Goal: Contribute content: Contribute content

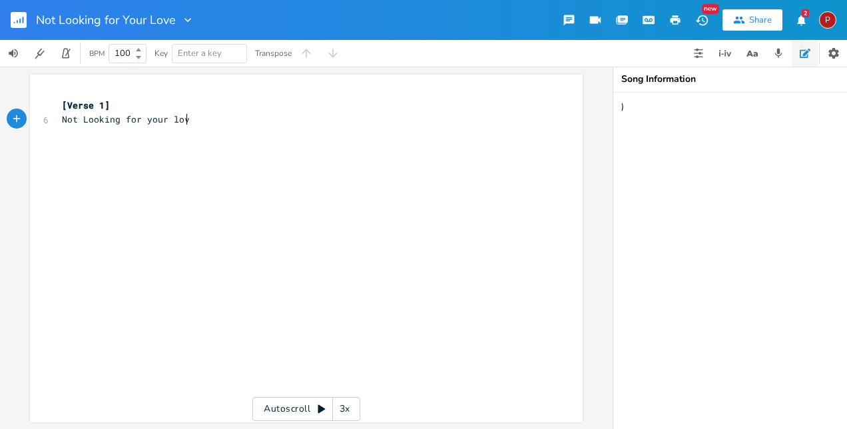
type textarea "Not Looking for your love"
click at [62, 119] on span "Not Looking for your love" at bounding box center [128, 119] width 133 height 12
type textarea "Im"
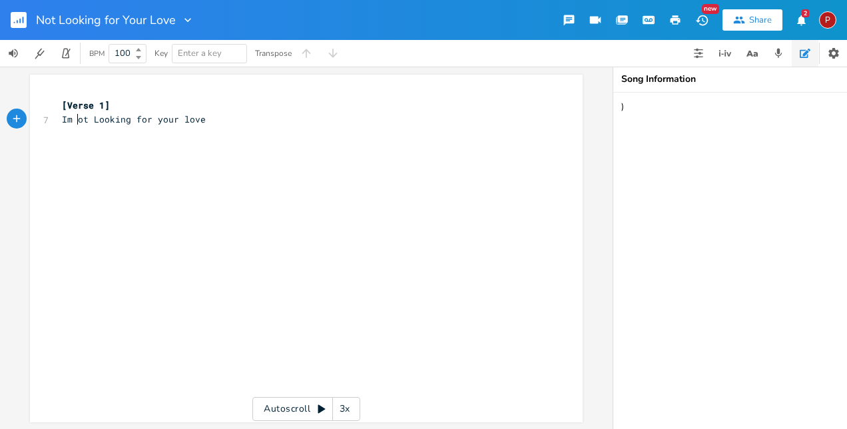
type textarea "Im n"
click at [217, 111] on pre "[Verse 1]" at bounding box center [299, 106] width 481 height 14
click at [213, 121] on pre "Im not Looking for your love" at bounding box center [299, 120] width 481 height 14
type textarea "d"
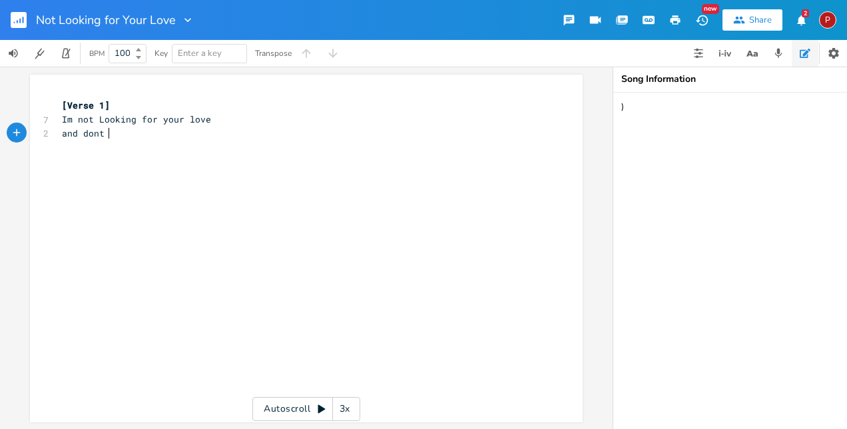
scroll to position [0, 37]
type textarea "and dont want tochange your ways"
type textarea "just looking for a friend"
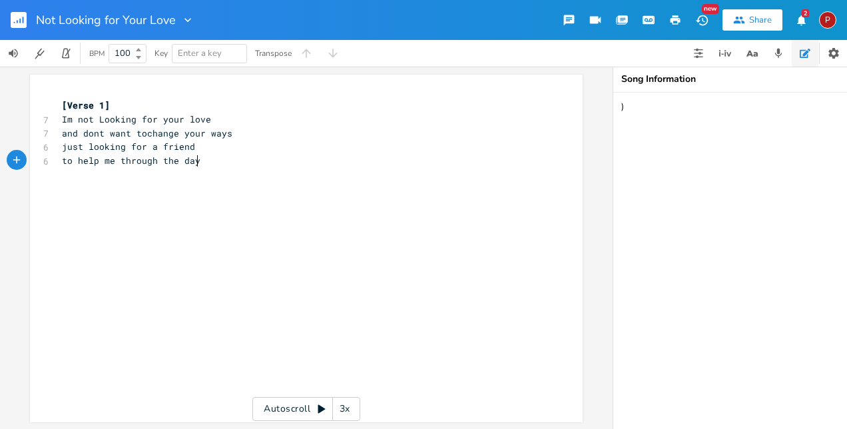
type textarea "to help me through the days"
click at [198, 161] on span "to help me through the days" at bounding box center [134, 161] width 144 height 12
type textarea "get me through the day"
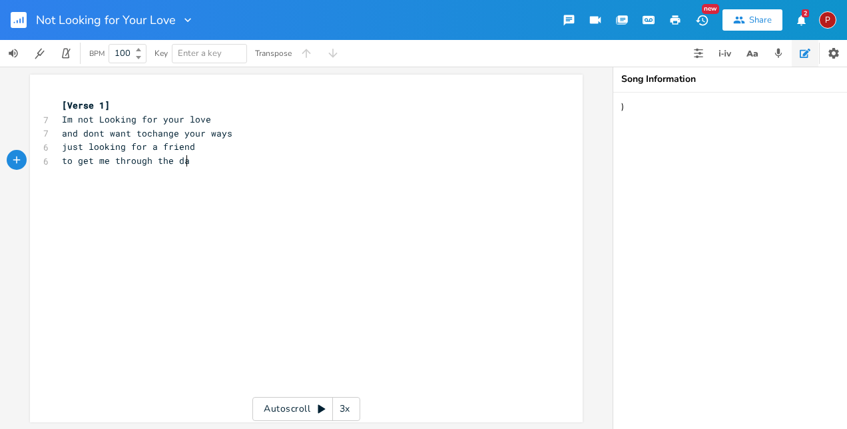
scroll to position [0, 92]
click at [143, 133] on span "and dont want tochange your ways" at bounding box center [147, 133] width 171 height 12
click at [121, 147] on span "just looking for a friend" at bounding box center [128, 147] width 133 height 12
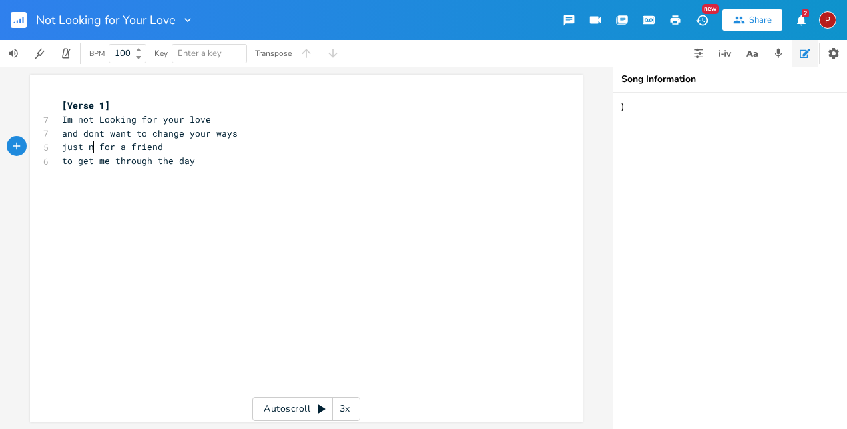
type textarea "na"
type textarea "eed"
click at [140, 147] on span "just need for a friend" at bounding box center [123, 147] width 123 height 12
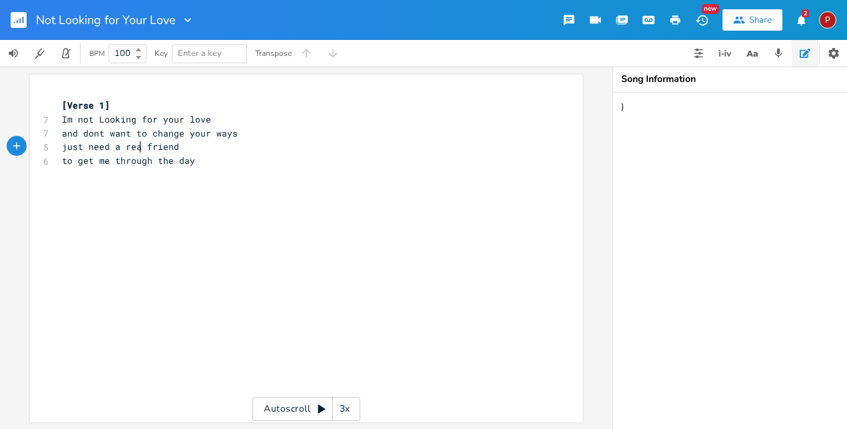
type textarea "a real"
click at [208, 168] on pre "​" at bounding box center [299, 175] width 481 height 14
type textarea "dont want to cause a scene"
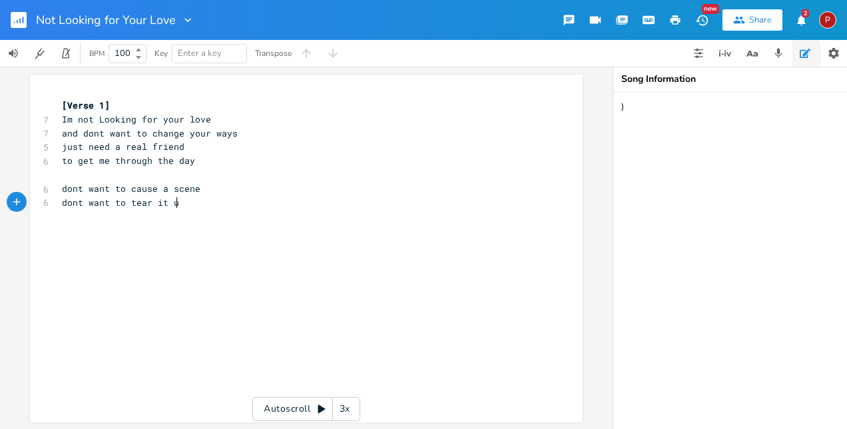
type textarea "dont want to tear it up"
click at [192, 205] on pre "dont want to tear it up" at bounding box center [299, 203] width 481 height 14
click at [105, 203] on span "dont want to tear it up" at bounding box center [123, 203] width 123 height 12
type textarea "need"
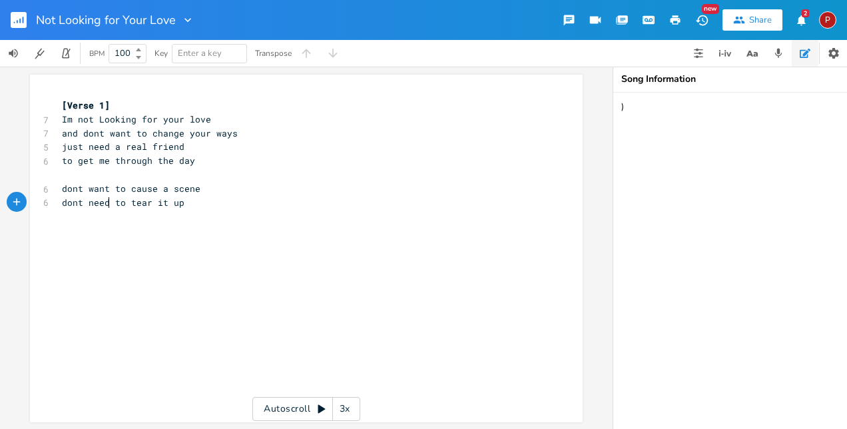
scroll to position [0, 19]
click at [179, 200] on pre "dont need to tear it up" at bounding box center [299, 203] width 481 height 14
type textarea "all i needs a little trust"
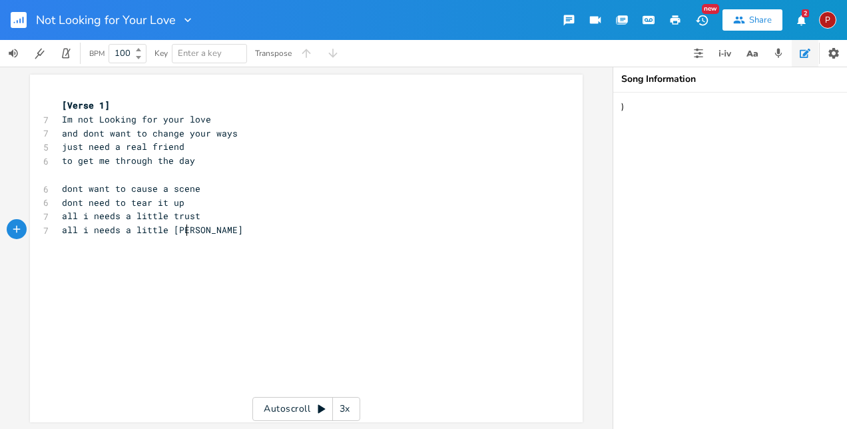
type textarea "all i needs a little luck"
type textarea "im not looking for your love [DATE]"
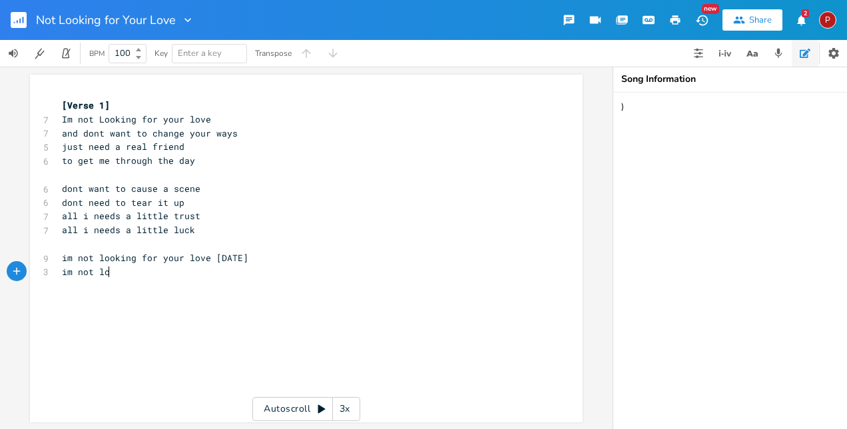
scroll to position [0, 39]
type textarea "im not looking for"
click at [162, 276] on pre "im not looking for" at bounding box center [299, 272] width 481 height 14
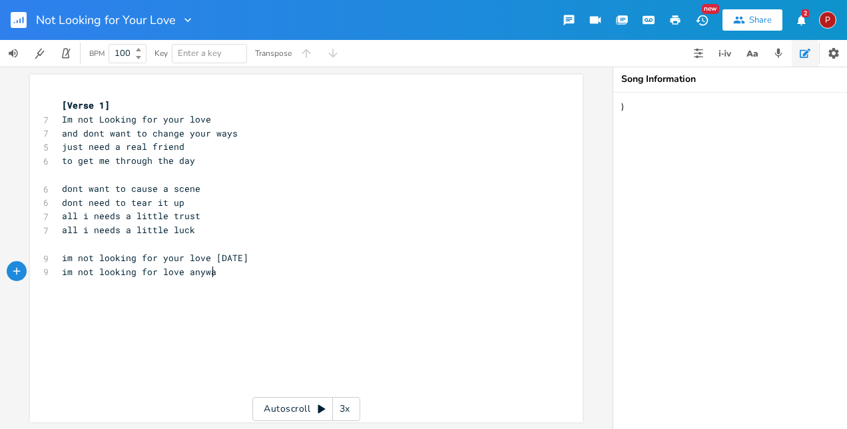
type textarea "love anyway"
type textarea "i dont hate your ma and pa i"
type textarea "I dont even care"
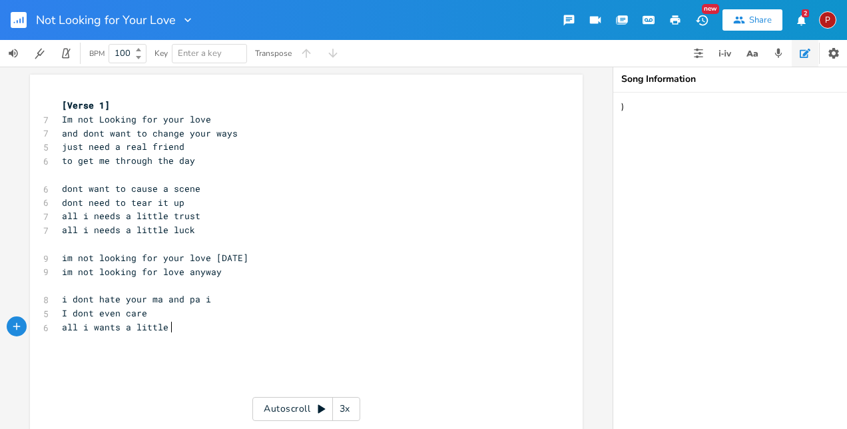
scroll to position [0, 69]
type textarea "all i wants a little piece"
type textarea "All I wants a little share"
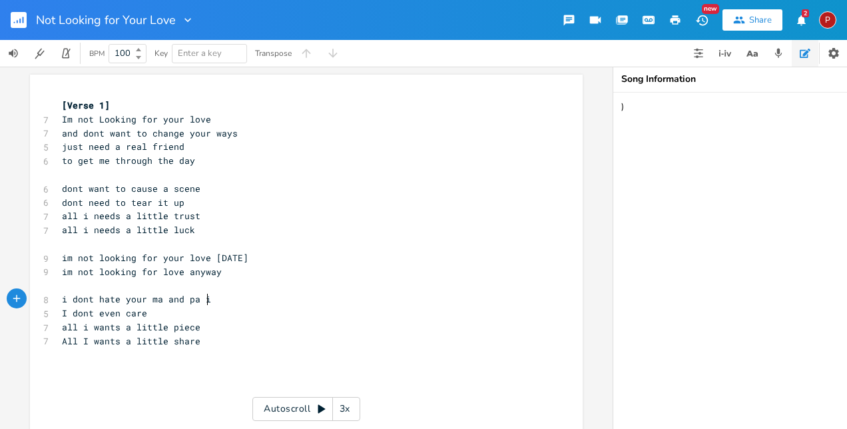
click at [208, 299] on pre "i dont hate your ma and pa i" at bounding box center [299, 299] width 481 height 14
click at [197, 339] on pre "All I wants a little share" at bounding box center [299, 341] width 481 height 14
type textarea "dont want to waste away d"
type textarea "dont want to grow old"
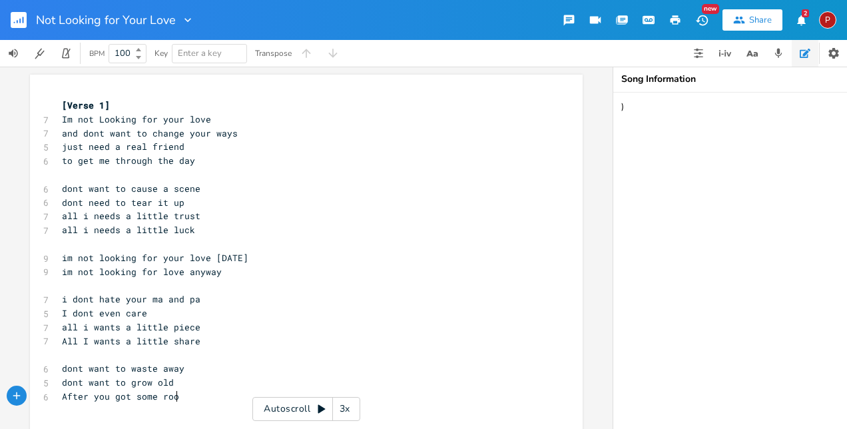
scroll to position [0, 98]
type textarea "After you got some room to keep me from the cold"
click at [81, 131] on span "and dont want to change your ways" at bounding box center [150, 133] width 176 height 12
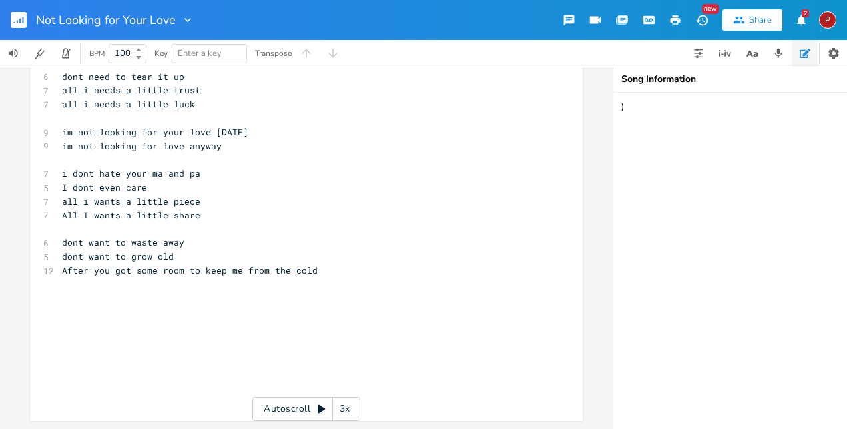
scroll to position [134, 0]
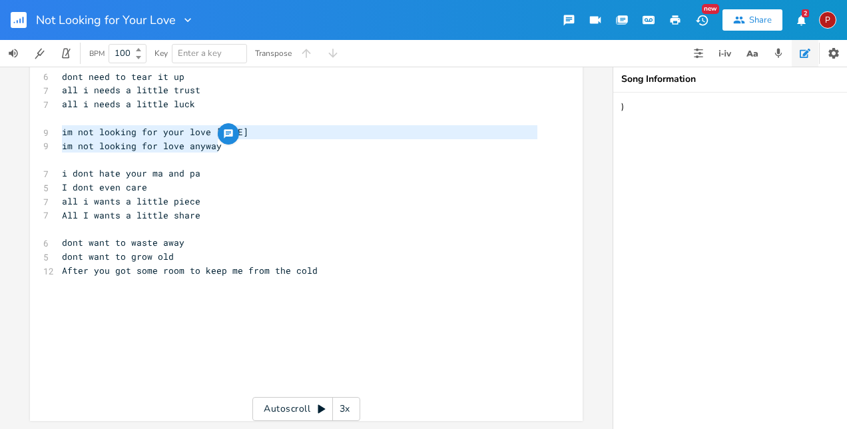
drag, startPoint x: 58, startPoint y: 121, endPoint x: 213, endPoint y: 135, distance: 155.8
click at [213, 135] on div "im not looking for your love [DATE] im not looking for love anyway x [Verse 1] …" at bounding box center [306, 185] width 553 height 472
type textarea "​im not looking for your love [DATE] im not looking for love anyway"
click at [316, 264] on pre "After you got some room to keep me from the cold" at bounding box center [299, 271] width 481 height 14
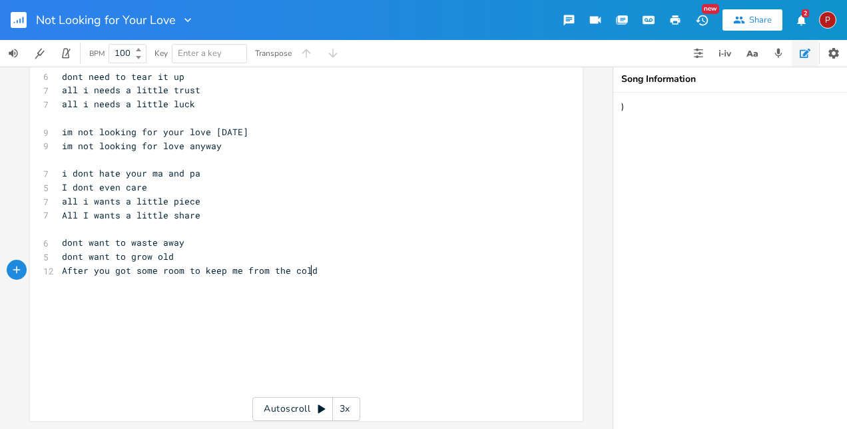
type textarea "#"
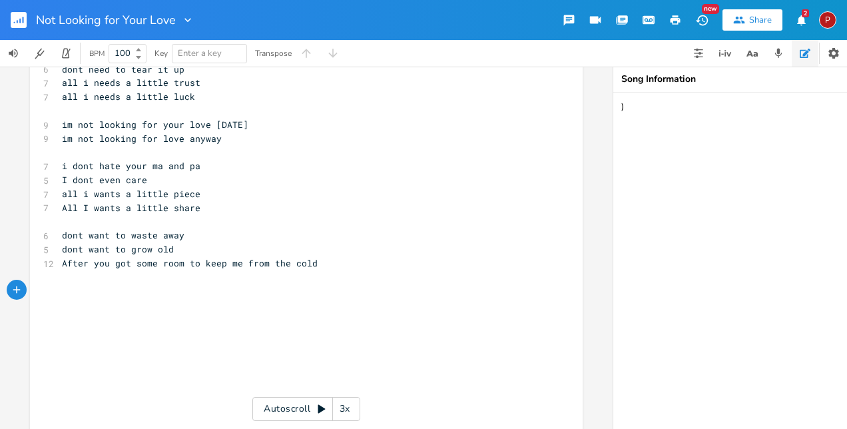
type textarea "​"
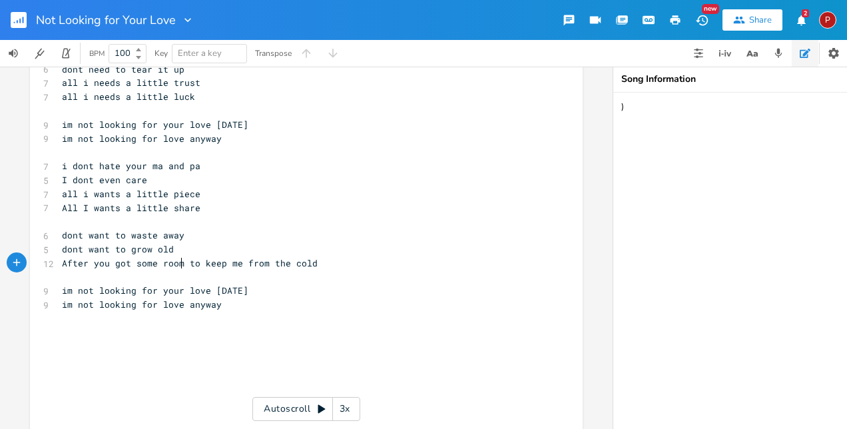
click at [176, 261] on span "After you got some room to keep me from the cold" at bounding box center [190, 263] width 256 height 12
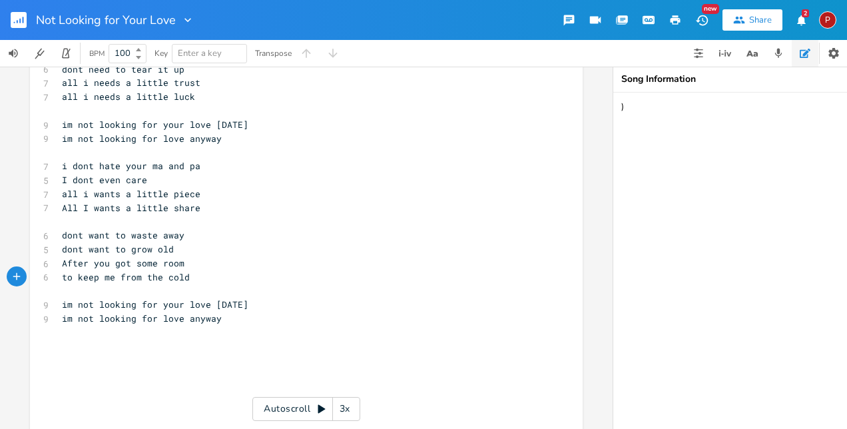
click at [217, 320] on pre "im not looking for love anyway" at bounding box center [299, 319] width 481 height 14
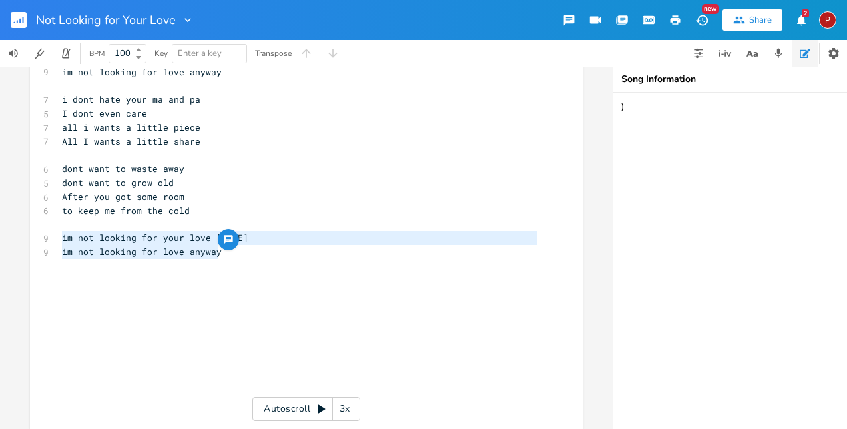
drag, startPoint x: 59, startPoint y: 239, endPoint x: 216, endPoint y: 249, distance: 157.6
click at [216, 249] on div "im not looking for your love [DATE] im not looking for love anyway x [Verse 1] …" at bounding box center [306, 153] width 553 height 556
type textarea "​im not looking for your love [DATE] im not looking for love anyway"
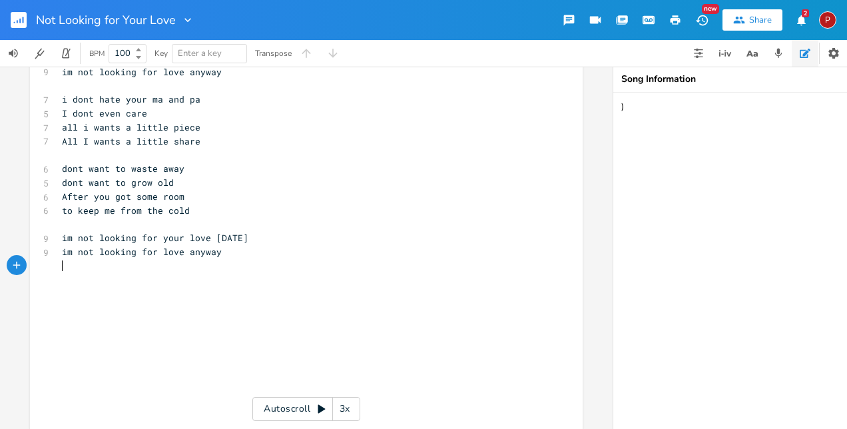
click at [229, 260] on pre "​" at bounding box center [299, 266] width 481 height 14
type textarea "​"
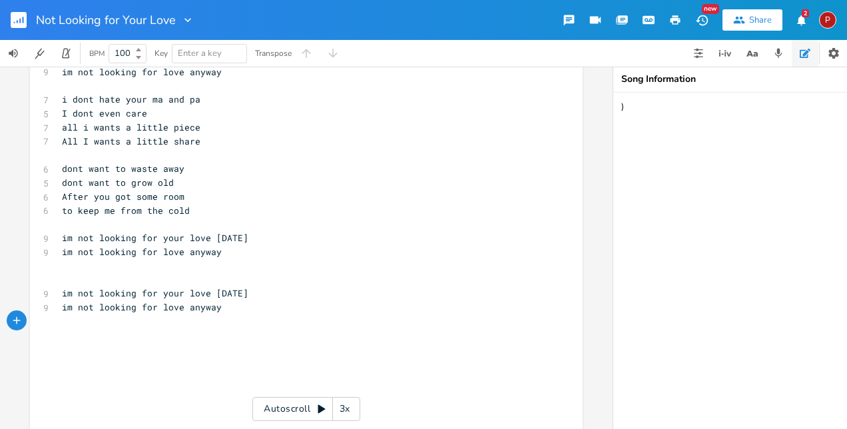
type textarea "​"
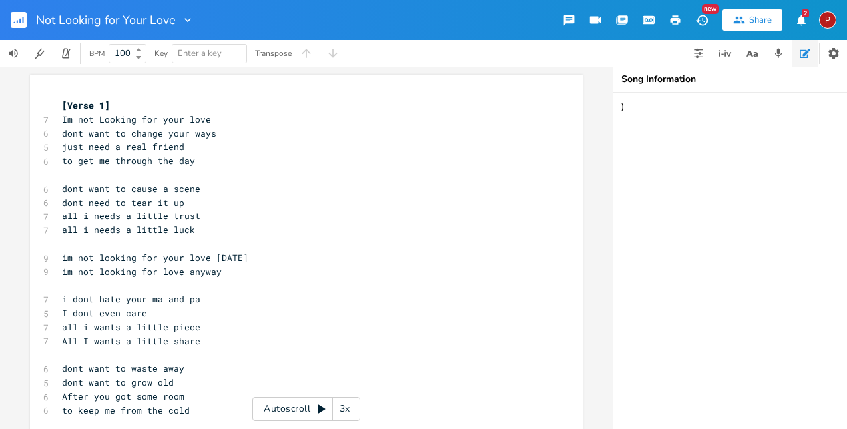
click at [132, 107] on pre "[Verse 1]" at bounding box center [299, 106] width 481 height 14
click at [652, 20] on icon "button" at bounding box center [651, 20] width 2 height 2
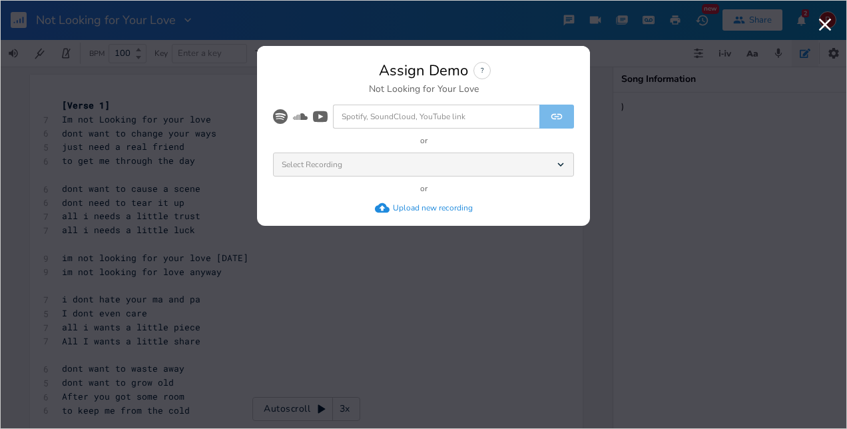
click at [424, 209] on div "Upload new recording" at bounding box center [433, 208] width 80 height 11
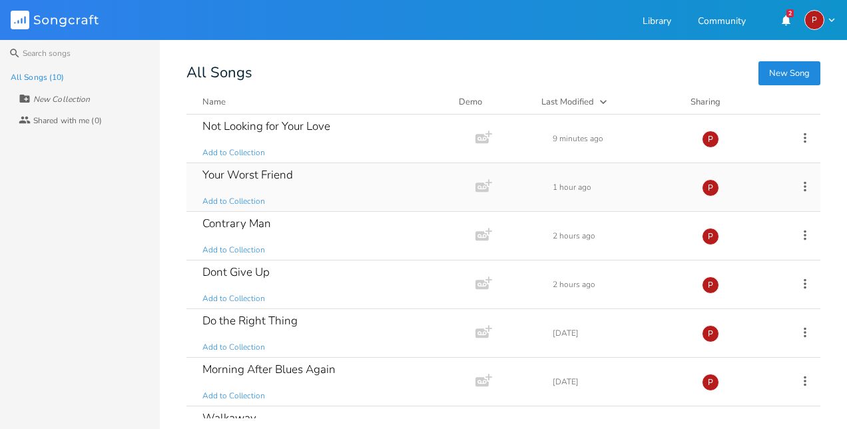
click at [232, 169] on div "Your Worst Friend" at bounding box center [248, 174] width 91 height 11
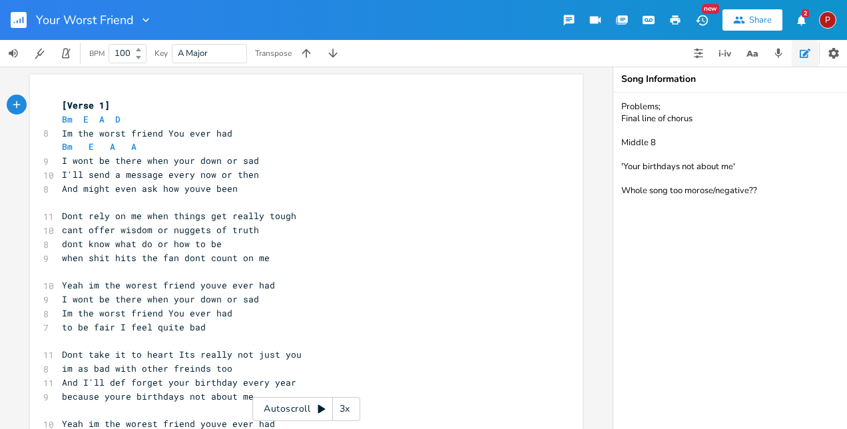
click at [658, 18] on button "button" at bounding box center [649, 20] width 27 height 24
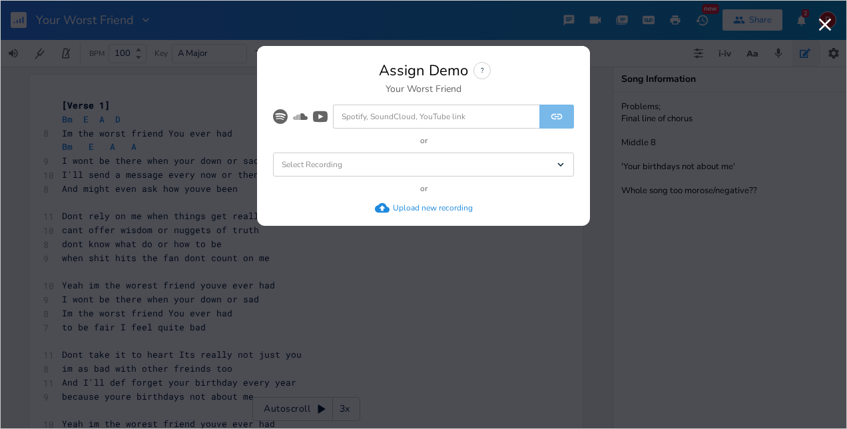
click at [448, 205] on div "Upload new recording" at bounding box center [433, 208] width 80 height 11
click at [437, 207] on div "Upload new recording" at bounding box center [433, 208] width 80 height 11
